Goal: Task Accomplishment & Management: Manage account settings

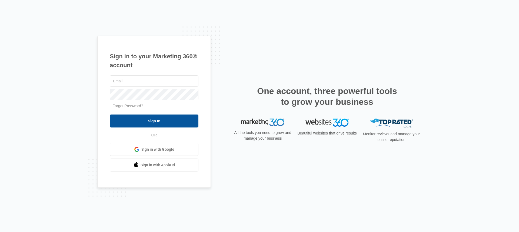
type input "[EMAIL_ADDRESS][DOMAIN_NAME]"
click at [155, 123] on input "Sign In" at bounding box center [154, 121] width 89 height 13
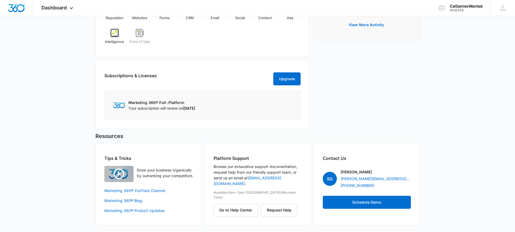
scroll to position [378, 0]
click at [112, 204] on link "Marketing 360® Blog" at bounding box center [148, 201] width 88 height 6
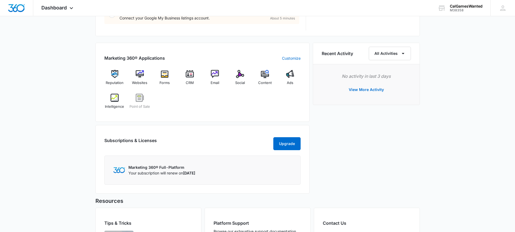
scroll to position [297, 0]
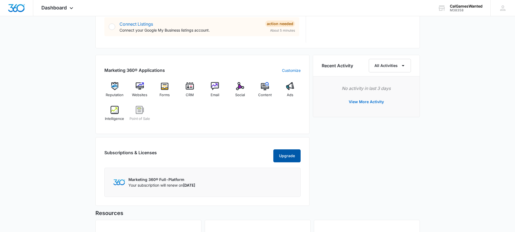
click at [284, 162] on button "Upgrade" at bounding box center [286, 155] width 27 height 13
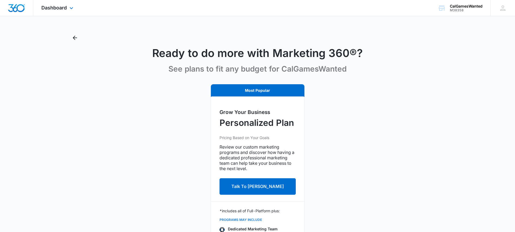
scroll to position [128, 0]
